Goal: Navigation & Orientation: Find specific page/section

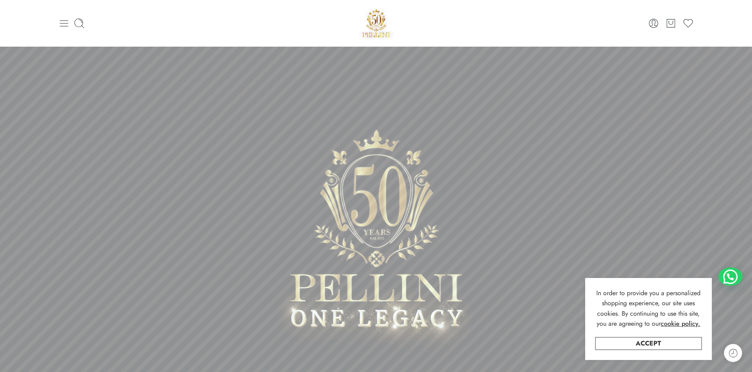
click at [63, 21] on icon at bounding box center [63, 23] width 11 height 11
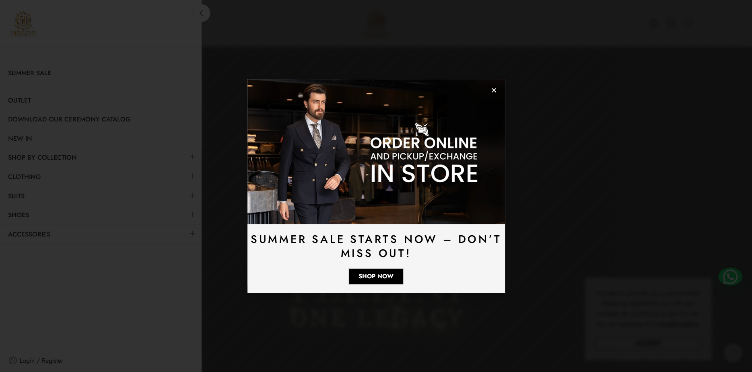
click at [492, 90] on icon "Close" at bounding box center [494, 90] width 6 height 6
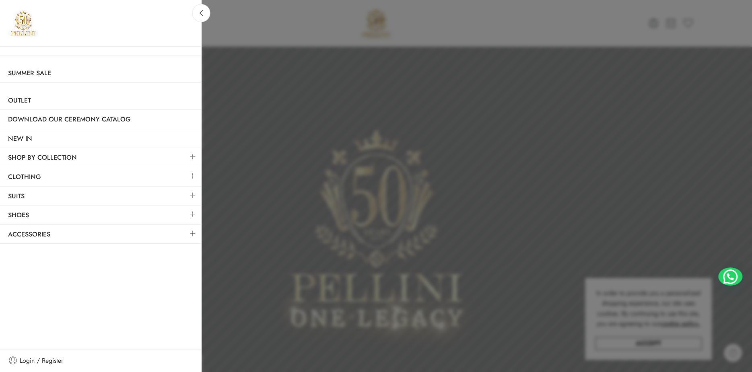
click at [185, 174] on link at bounding box center [192, 175] width 17 height 17
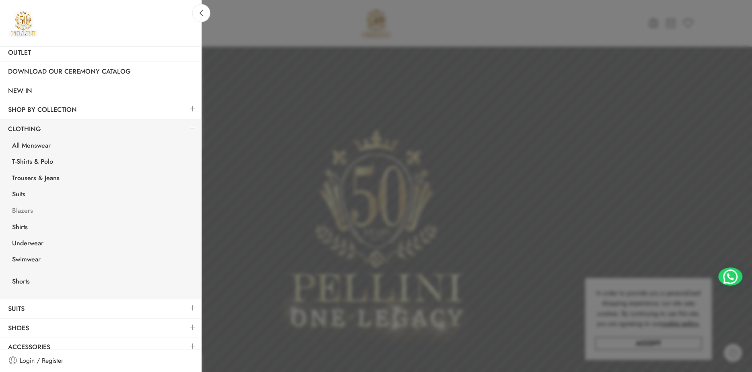
scroll to position [55, 0]
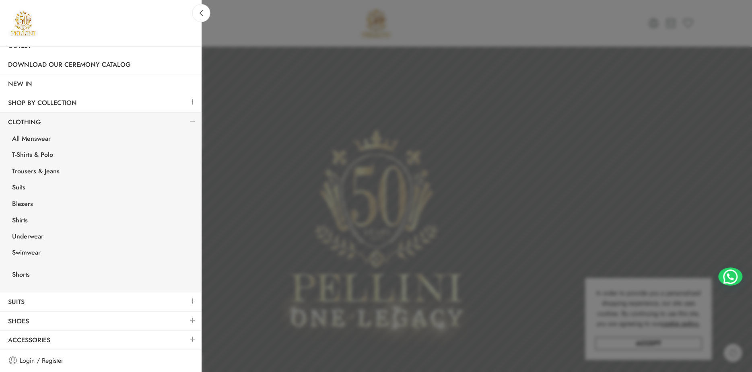
click at [185, 102] on link at bounding box center [192, 101] width 17 height 17
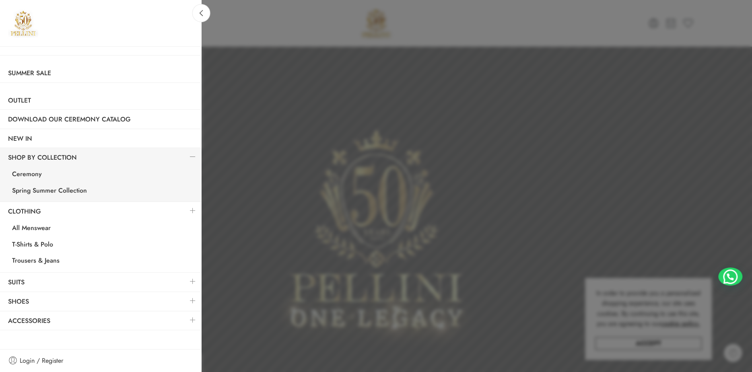
scroll to position [0, 0]
click at [192, 231] on link at bounding box center [192, 226] width 17 height 17
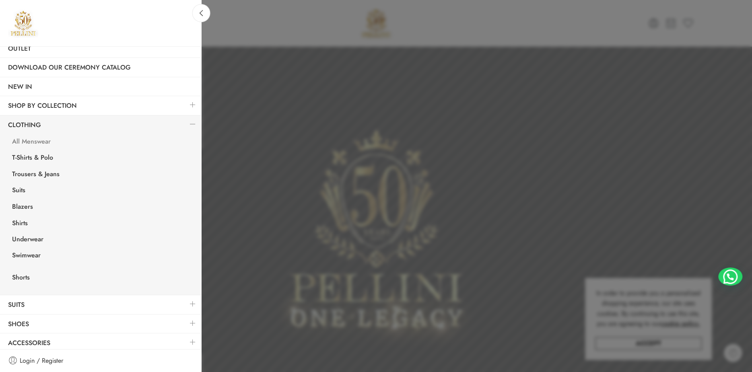
scroll to position [55, 0]
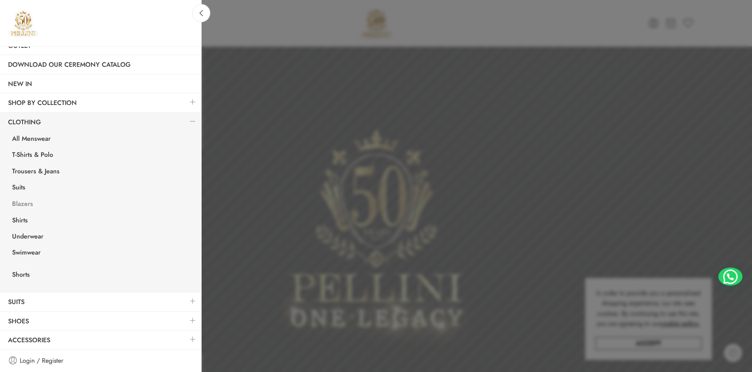
click at [14, 203] on link "Blazers" at bounding box center [102, 205] width 197 height 16
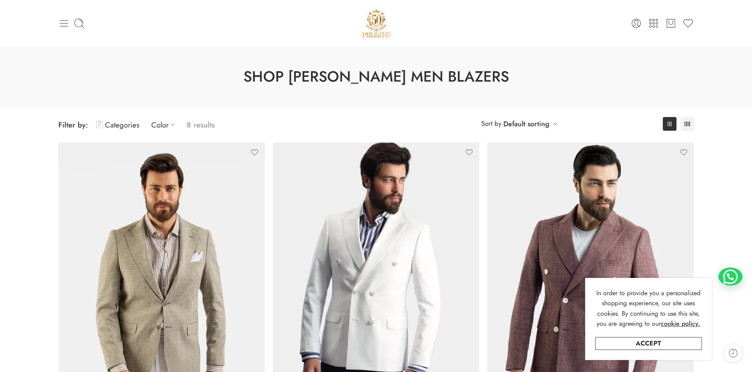
click at [65, 28] on icon at bounding box center [63, 23] width 11 height 11
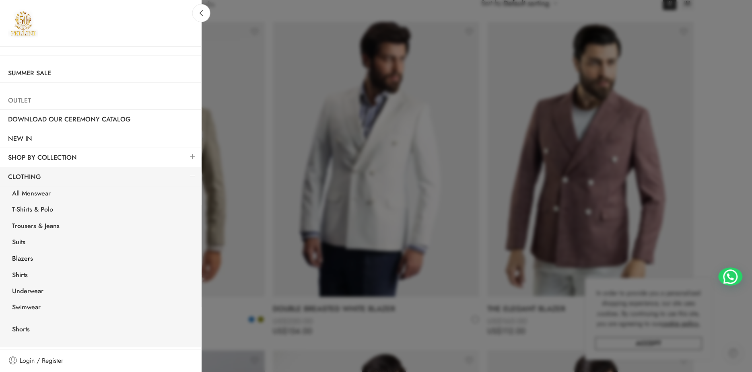
click at [24, 100] on link "Outlet" at bounding box center [100, 100] width 201 height 18
